Goal: Check status

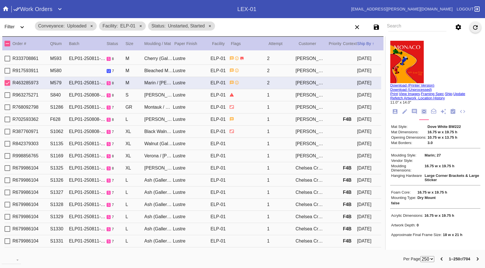
scroll to position [49, 0]
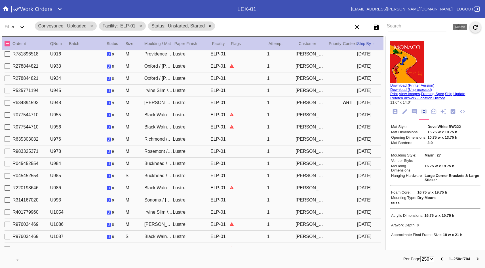
click at [475, 30] on icon "Refresh" at bounding box center [474, 27] width 7 height 7
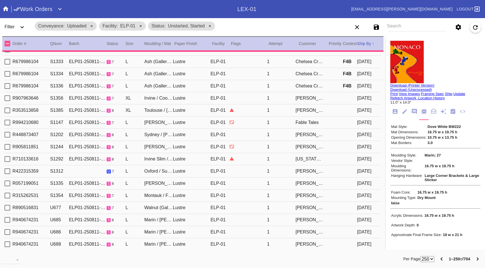
scroll to position [0, 0]
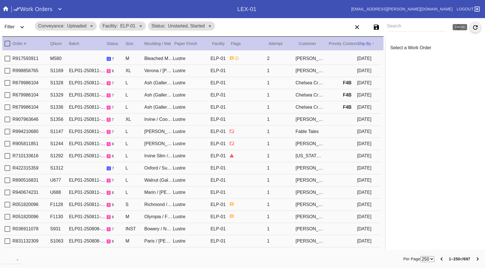
click at [474, 29] on icon "Refresh" at bounding box center [475, 27] width 5 height 5
click at [477, 26] on icon "Refresh" at bounding box center [474, 27] width 7 height 7
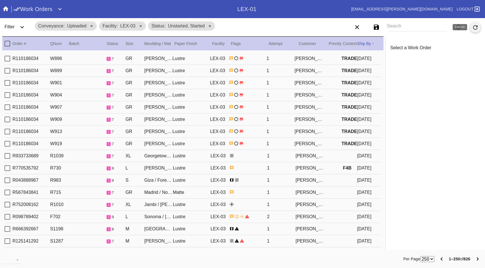
click at [475, 27] on icon "Refresh" at bounding box center [474, 27] width 7 height 7
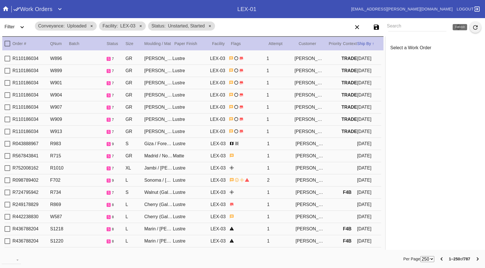
click at [477, 26] on icon "Refresh" at bounding box center [474, 27] width 7 height 7
